Goal: Book appointment/travel/reservation

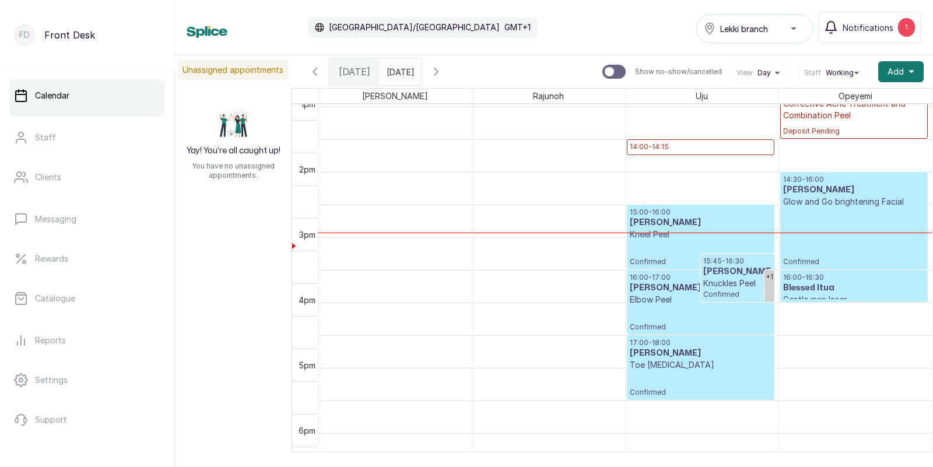
scroll to position [887, 0]
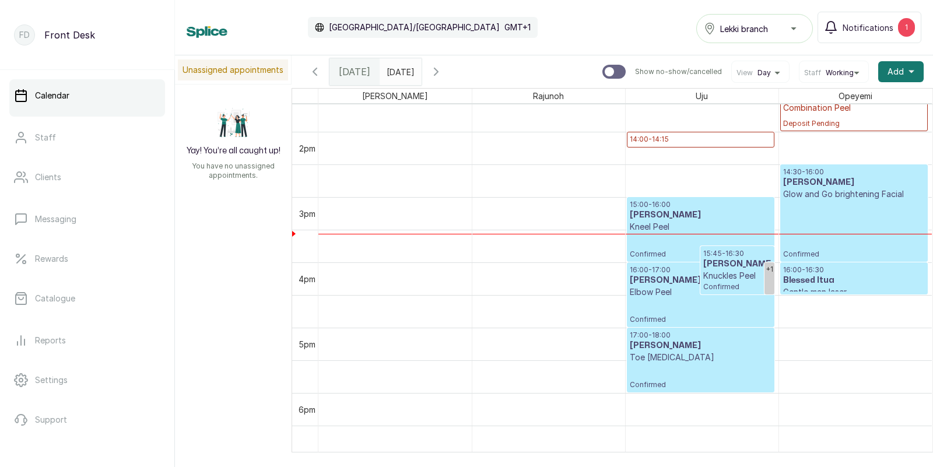
click at [698, 336] on p "17:00 - 18:00" at bounding box center [701, 335] width 142 height 9
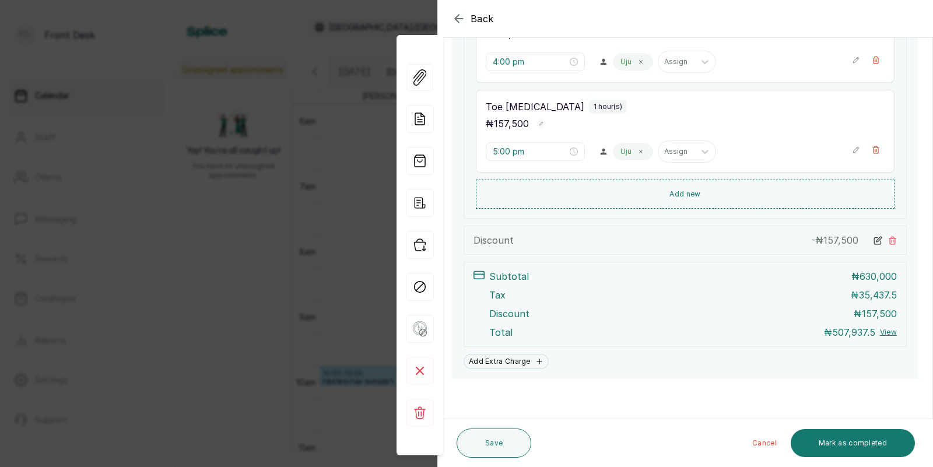
scroll to position [469, 0]
click at [227, 234] on div "Back Appointment Details Edit appointment 🚶 Walk-in (booked by Front Desk) Make…" at bounding box center [466, 233] width 933 height 467
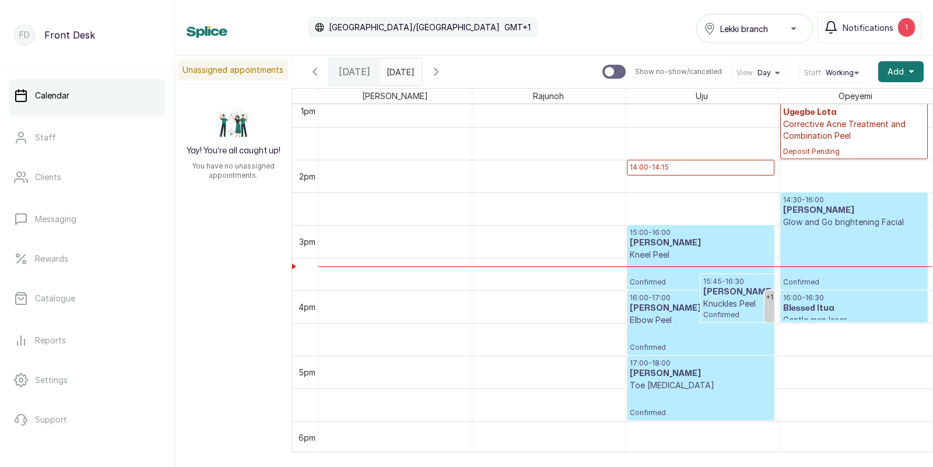
scroll to position [911, 0]
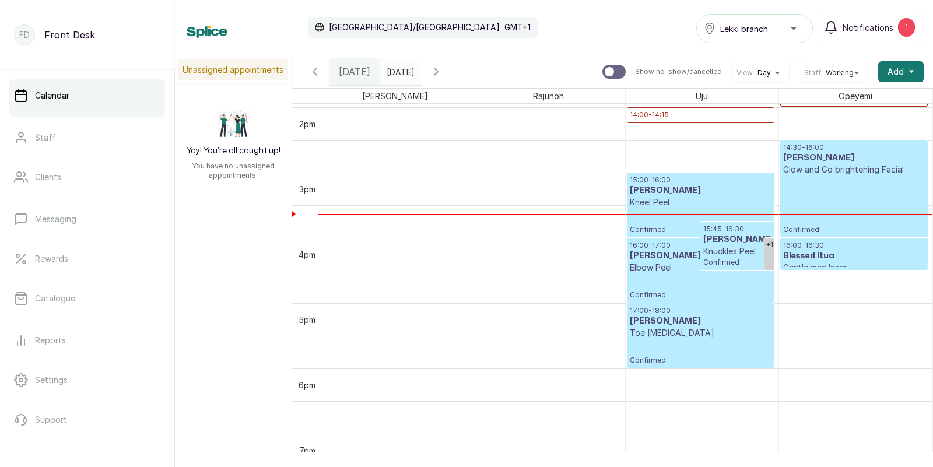
click at [691, 300] on div at bounding box center [700, 302] width 146 height 5
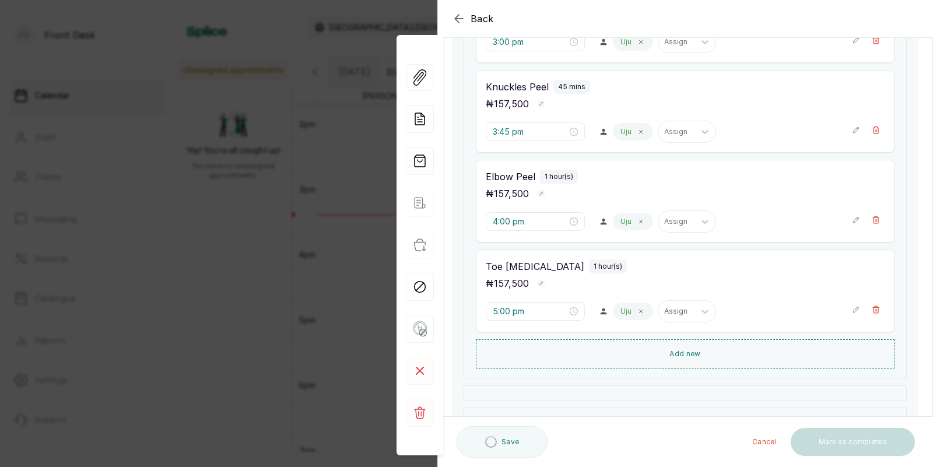
scroll to position [0, 0]
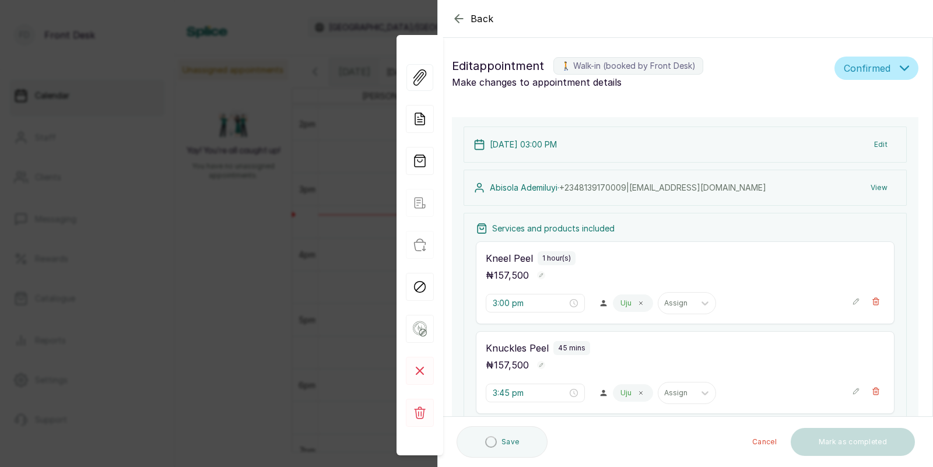
click at [879, 155] on button "Edit" at bounding box center [881, 144] width 32 height 21
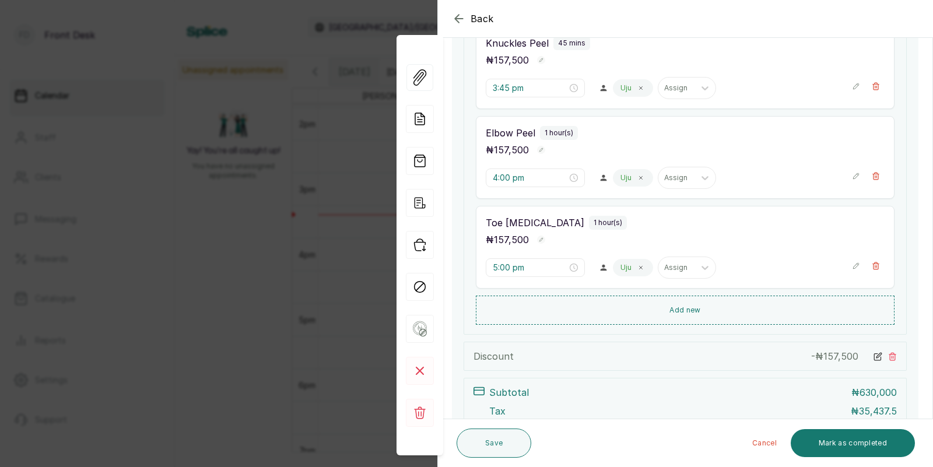
scroll to position [524, 0]
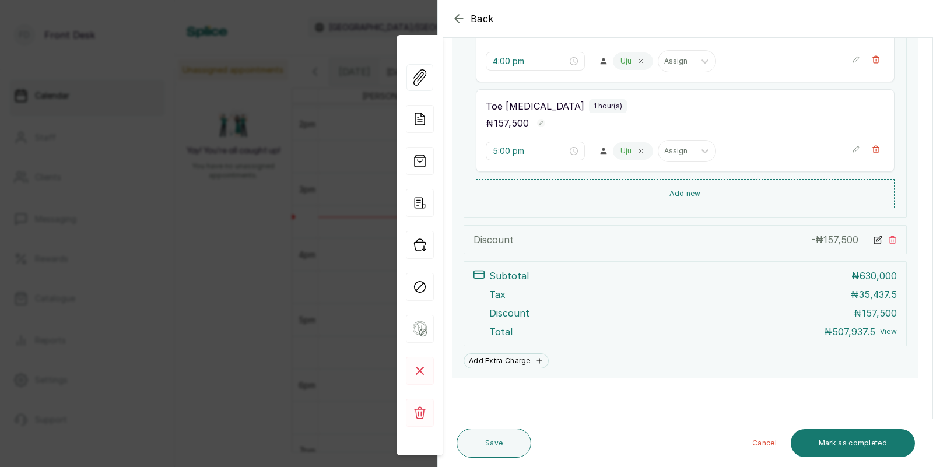
click at [216, 235] on div "Back Appointment Details Edit appointment 🚶 Walk-in (booked by Front Desk) Make…" at bounding box center [466, 233] width 933 height 467
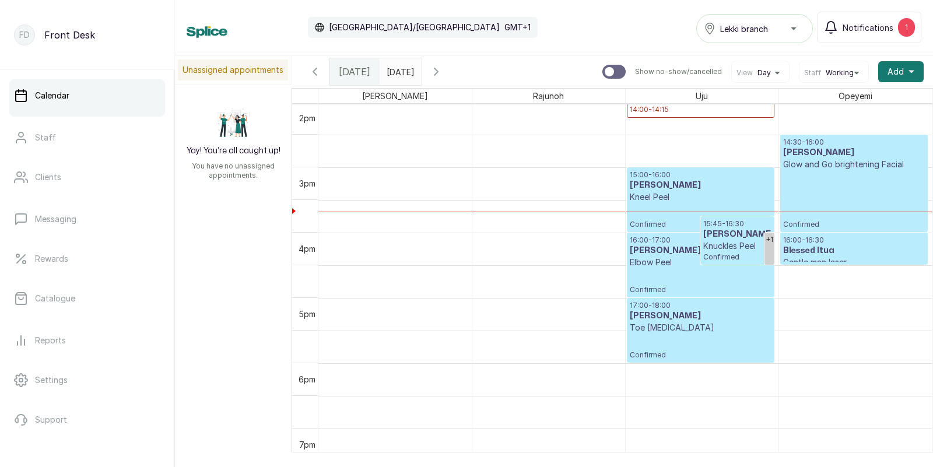
scroll to position [917, 0]
click at [866, 24] on span "Notifications" at bounding box center [868, 28] width 51 height 12
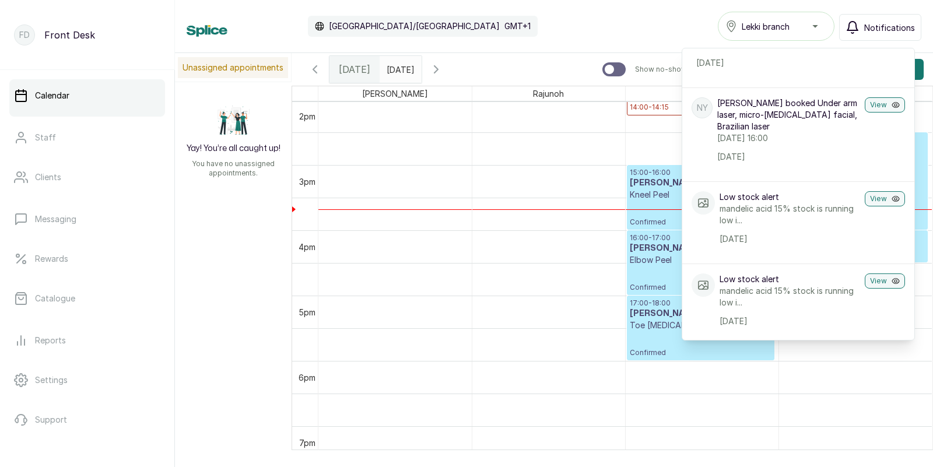
scroll to position [255, 0]
click at [882, 26] on span "Notifications" at bounding box center [889, 28] width 51 height 12
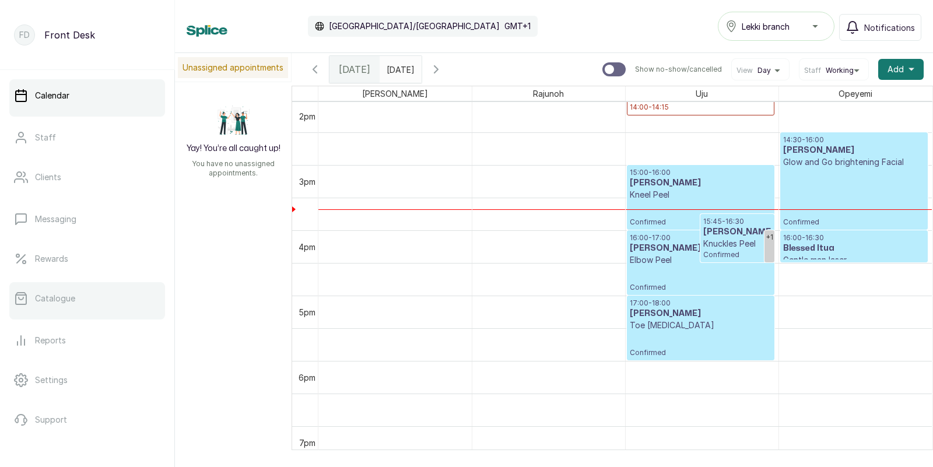
click at [48, 293] on p "Catalogue" at bounding box center [55, 299] width 40 height 12
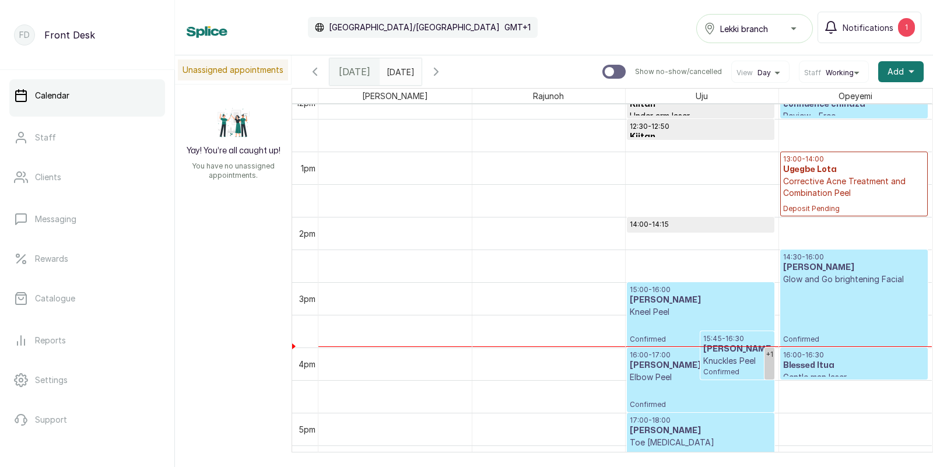
scroll to position [841, 0]
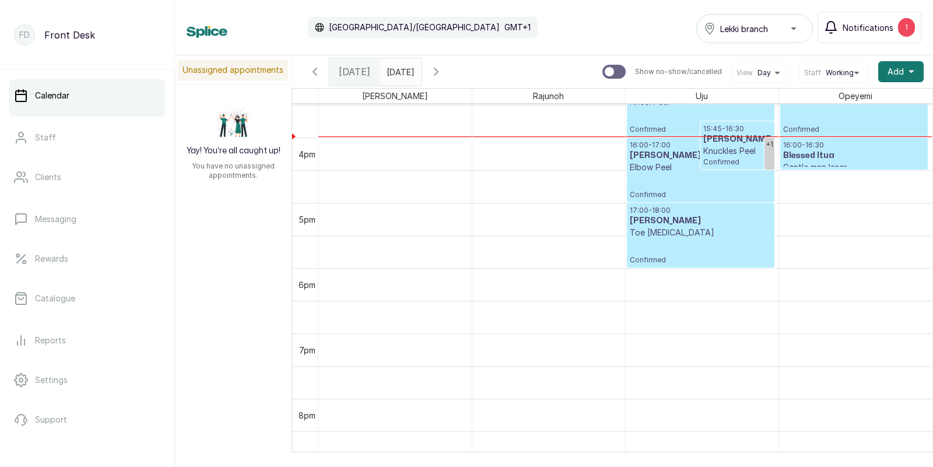
click at [867, 26] on span "Notifications" at bounding box center [868, 28] width 51 height 12
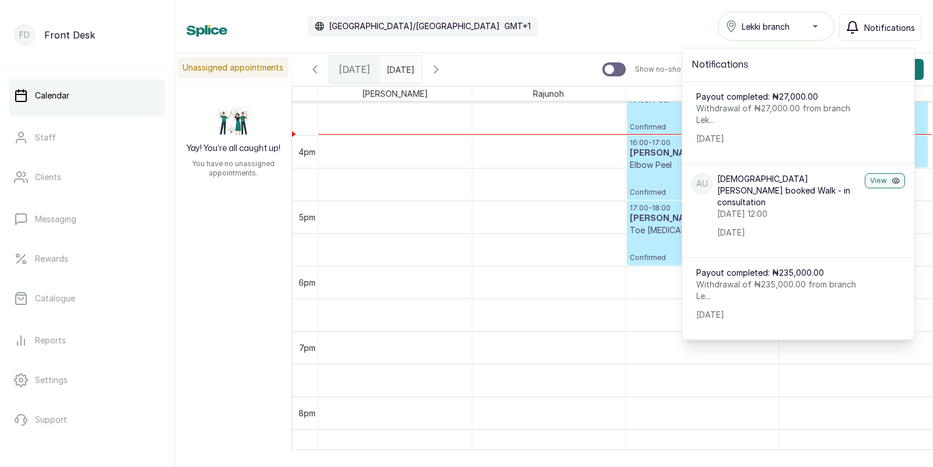
click at [871, 27] on span "Notifications" at bounding box center [889, 28] width 51 height 12
